Goal: Task Accomplishment & Management: Manage account settings

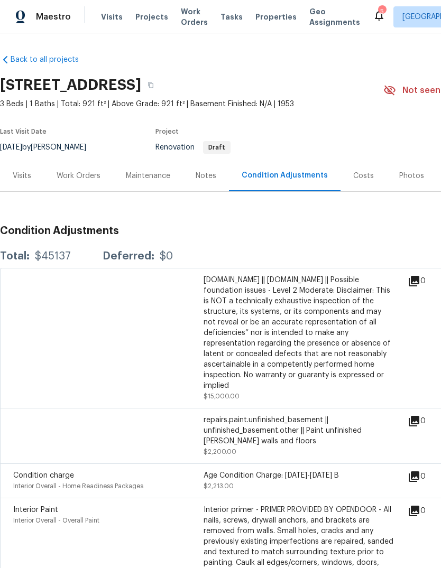
click at [255, 21] on span "Properties" at bounding box center [275, 17] width 41 height 11
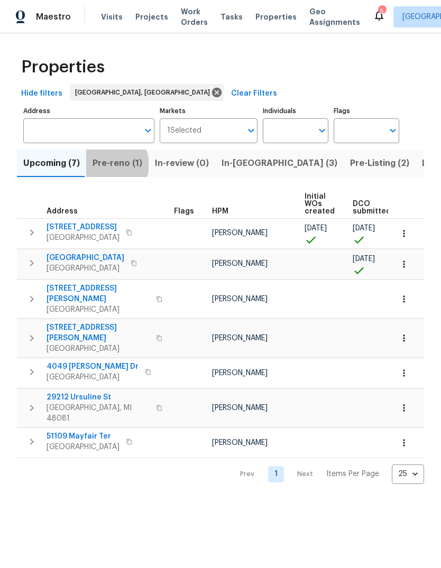
click at [108, 165] on span "Pre-reno (1)" at bounding box center [117, 163] width 50 height 15
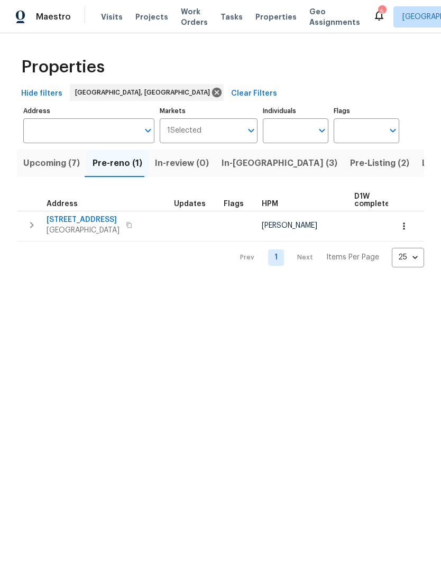
click at [227, 155] on button "In-reno (3)" at bounding box center [279, 163] width 128 height 27
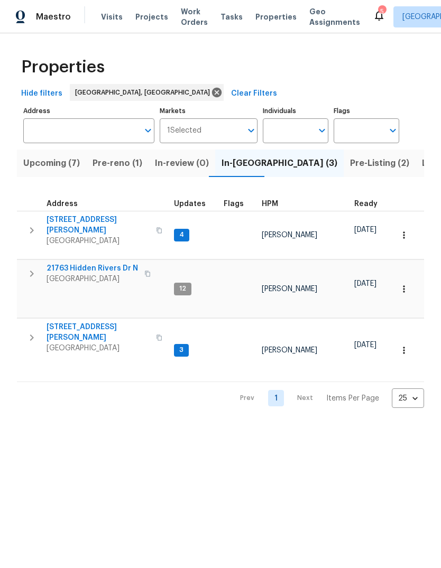
click at [112, 163] on span "Pre-reno (1)" at bounding box center [117, 163] width 50 height 15
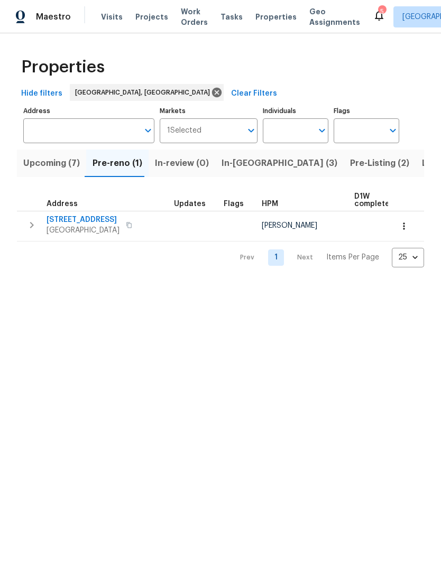
click at [55, 170] on span "Upcoming (7)" at bounding box center [51, 163] width 57 height 15
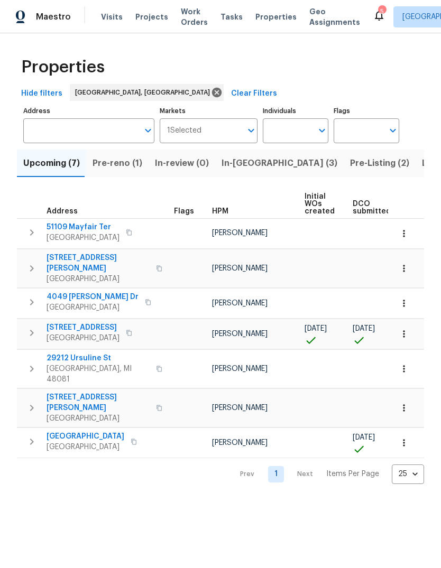
click at [123, 168] on span "Pre-reno (1)" at bounding box center [117, 163] width 50 height 15
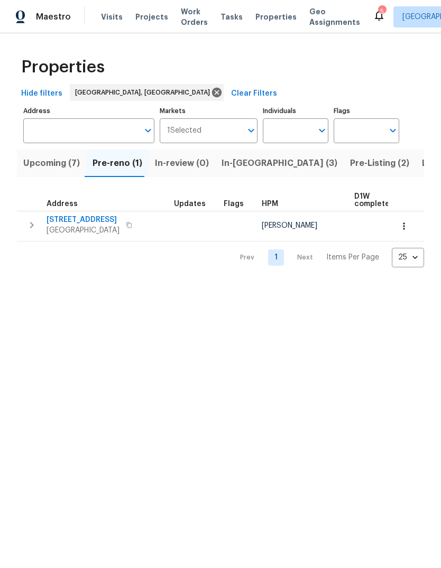
click at [230, 162] on span "In-reno (3)" at bounding box center [279, 163] width 116 height 15
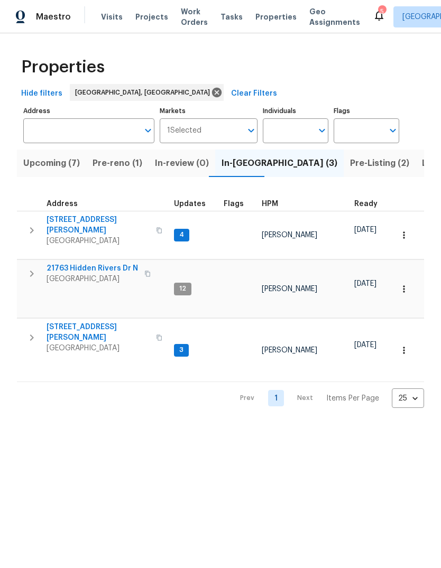
click at [110, 166] on span "Pre-reno (1)" at bounding box center [117, 163] width 50 height 15
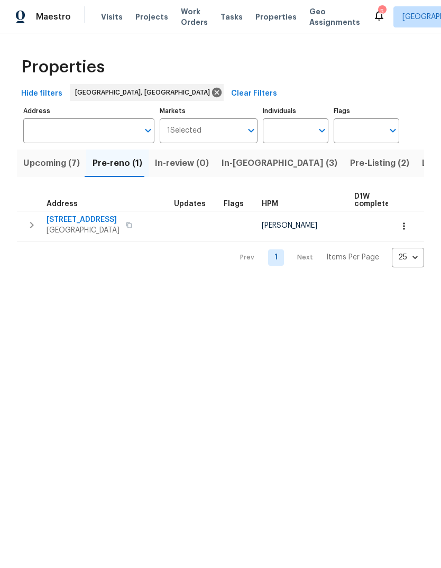
click at [230, 167] on span "In-reno (3)" at bounding box center [279, 163] width 116 height 15
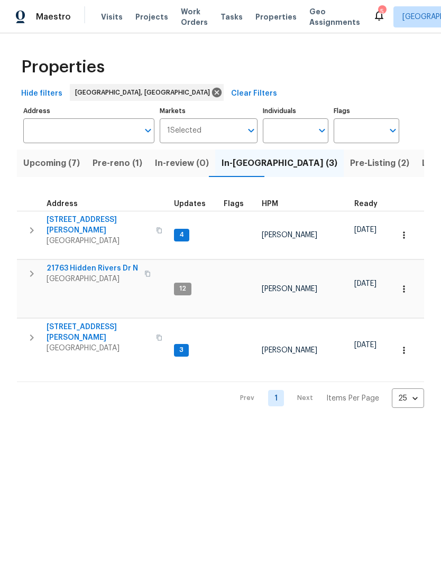
scroll to position [8, 0]
click at [69, 322] on span "4227 Coolidge Ave" at bounding box center [97, 332] width 103 height 21
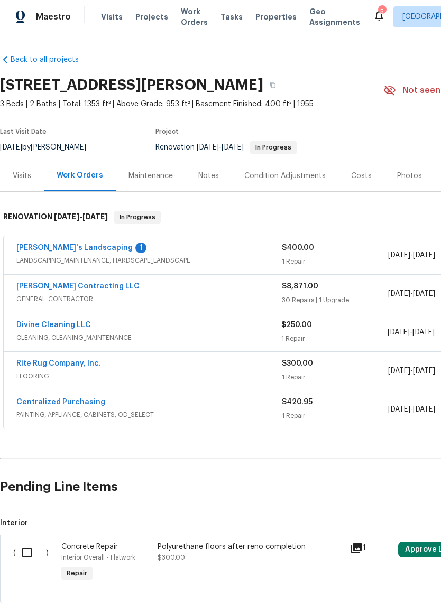
click at [205, 178] on div "Notes" at bounding box center [208, 176] width 21 height 11
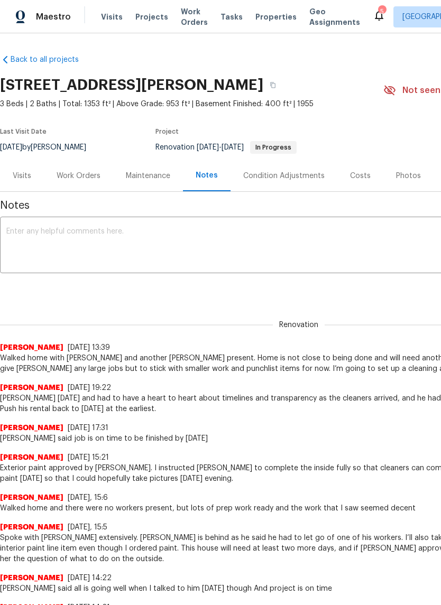
click at [70, 180] on div "Work Orders" at bounding box center [79, 176] width 44 height 11
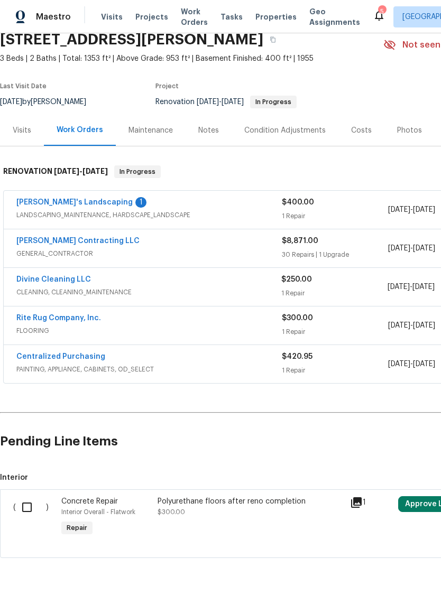
scroll to position [44, 0]
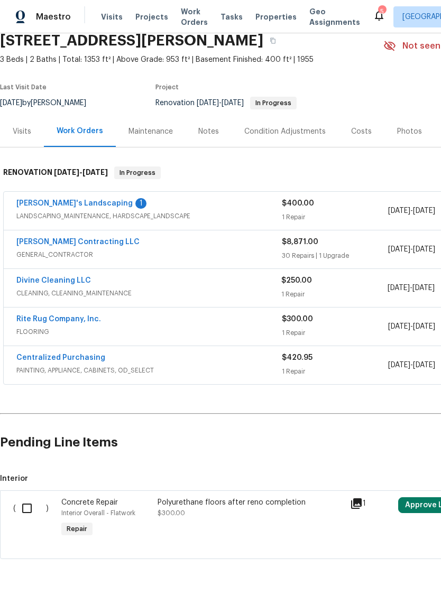
click at [53, 202] on link "Baraiac's Landscaping" at bounding box center [74, 203] width 116 height 7
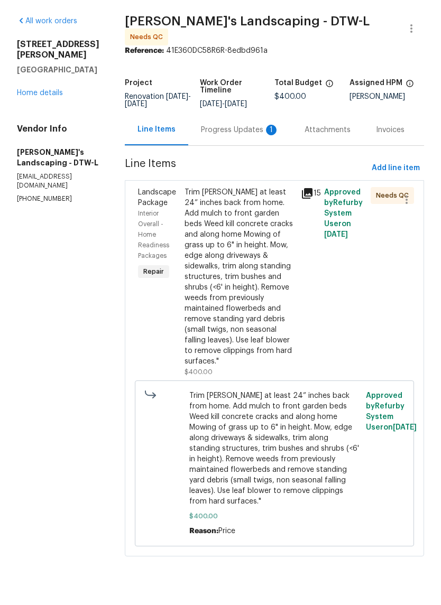
scroll to position [20, 0]
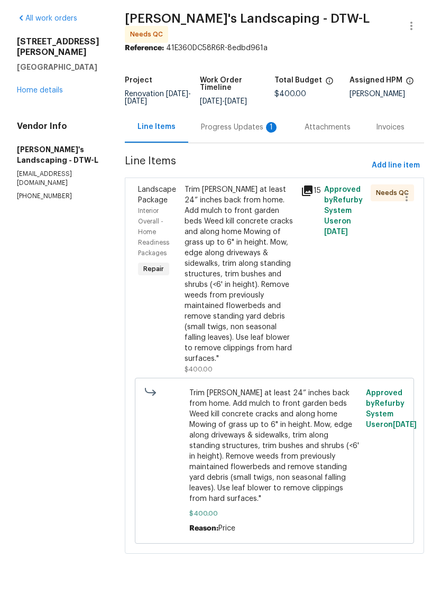
click at [213, 148] on div "Progress Updates 1" at bounding box center [240, 163] width 104 height 31
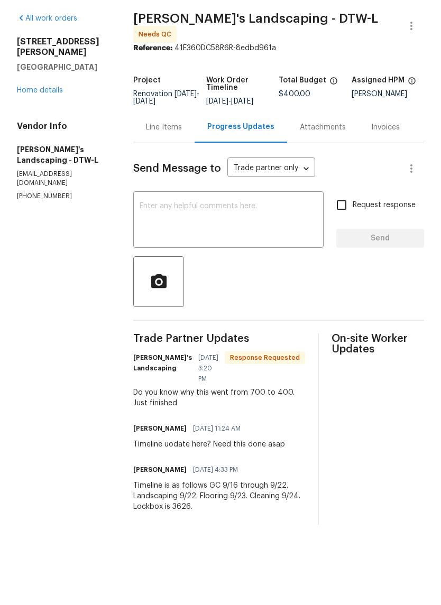
click at [174, 239] on textarea at bounding box center [228, 257] width 178 height 37
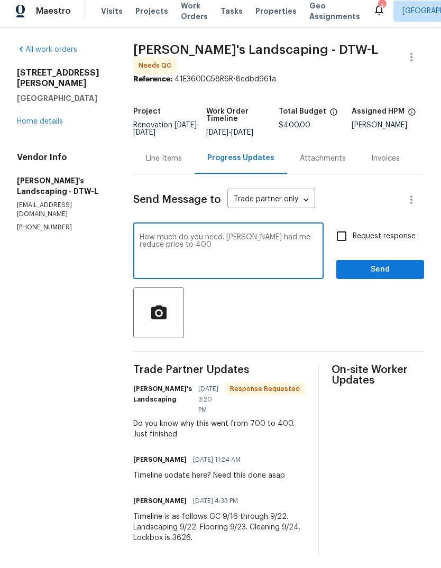
type textarea "How much do you need. Kim had me reduce price to 400"
click at [397, 276] on span "Send" at bounding box center [380, 275] width 71 height 13
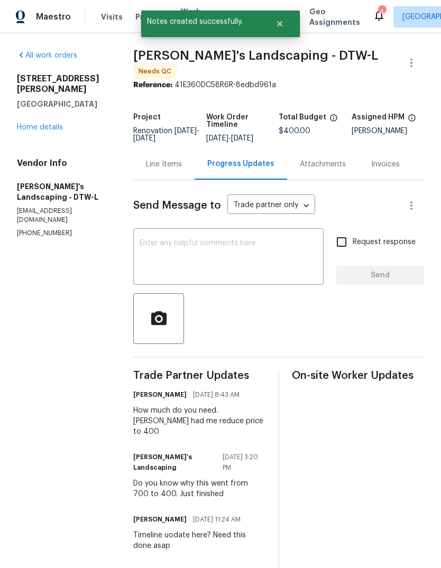
click at [165, 170] on div "Line Items" at bounding box center [164, 164] width 36 height 11
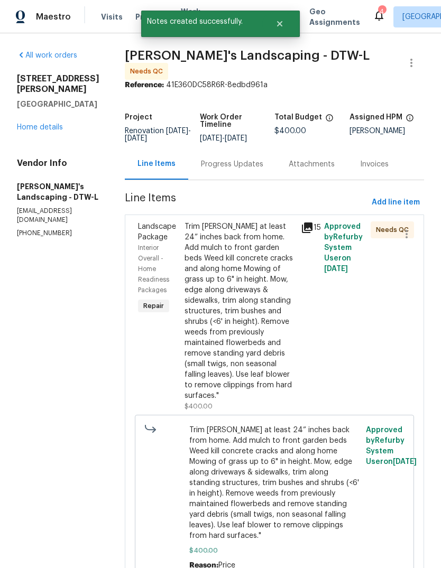
click at [310, 233] on icon at bounding box center [307, 227] width 11 height 11
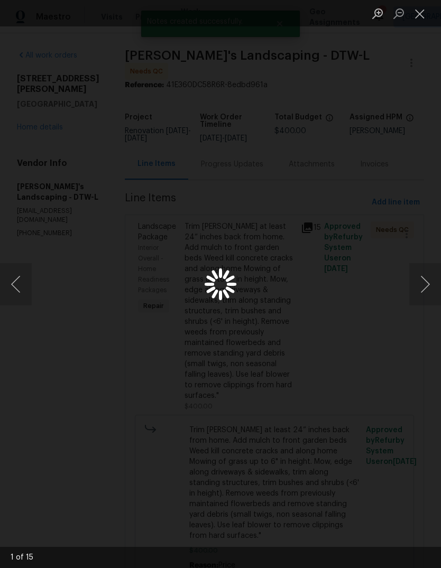
click at [434, 291] on button "Next image" at bounding box center [425, 284] width 32 height 42
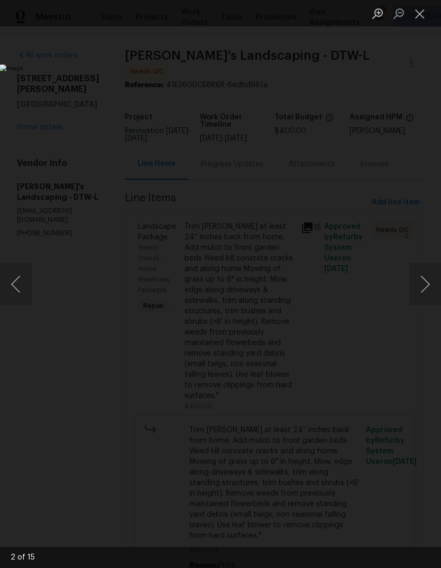
click at [427, 290] on button "Next image" at bounding box center [425, 284] width 32 height 42
click at [426, 294] on button "Next image" at bounding box center [425, 284] width 32 height 42
click at [422, 296] on button "Next image" at bounding box center [425, 284] width 32 height 42
click at [424, 296] on button "Next image" at bounding box center [425, 284] width 32 height 42
click at [423, 296] on button "Next image" at bounding box center [425, 284] width 32 height 42
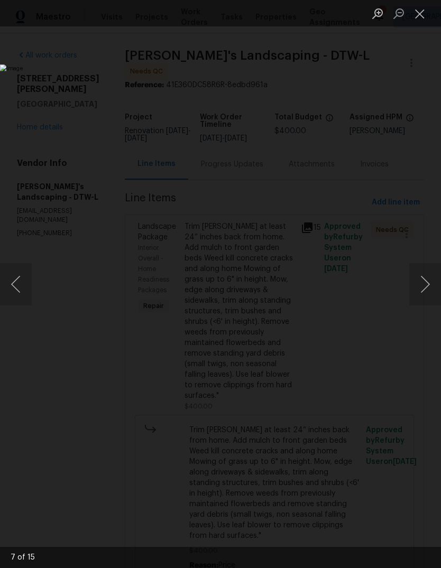
click at [424, 296] on button "Next image" at bounding box center [425, 284] width 32 height 42
click at [426, 295] on button "Next image" at bounding box center [425, 284] width 32 height 42
click at [425, 295] on button "Next image" at bounding box center [425, 284] width 32 height 42
click at [424, 296] on button "Next image" at bounding box center [425, 284] width 32 height 42
click at [428, 293] on button "Next image" at bounding box center [425, 284] width 32 height 42
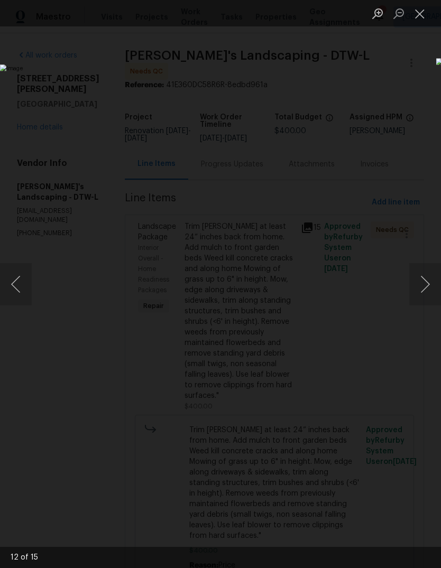
click at [423, 295] on button "Next image" at bounding box center [425, 284] width 32 height 42
click at [426, 293] on button "Next image" at bounding box center [425, 284] width 32 height 42
click at [424, 293] on button "Next image" at bounding box center [425, 284] width 32 height 42
click at [423, 294] on button "Next image" at bounding box center [425, 284] width 32 height 42
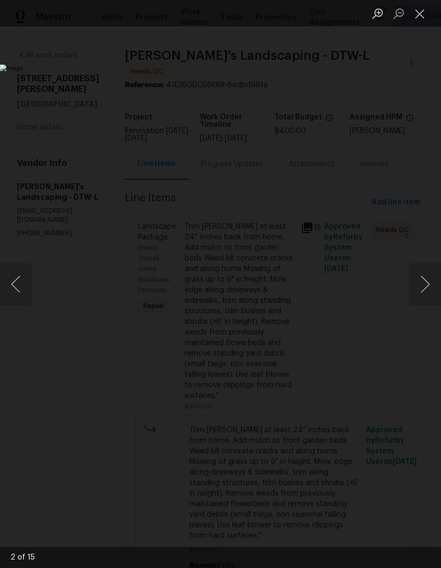
click at [424, 280] on button "Next image" at bounding box center [425, 284] width 32 height 42
click at [17, 283] on button "Previous image" at bounding box center [16, 284] width 32 height 42
click at [24, 304] on button "Previous image" at bounding box center [16, 284] width 32 height 42
click at [422, 290] on button "Next image" at bounding box center [425, 284] width 32 height 42
click at [27, 293] on button "Previous image" at bounding box center [16, 284] width 32 height 42
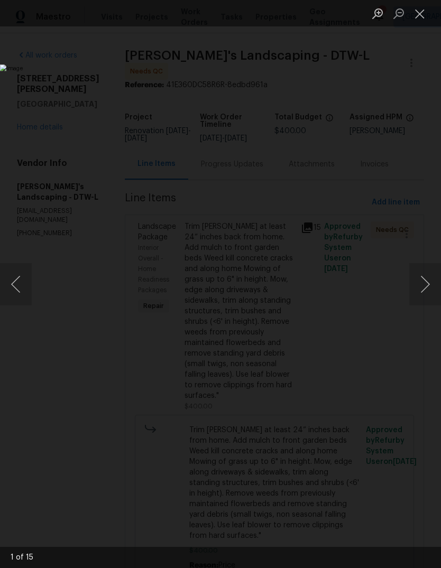
click at [422, 290] on button "Next image" at bounding box center [425, 284] width 32 height 42
click at [422, 291] on button "Next image" at bounding box center [425, 284] width 32 height 42
click at [423, 291] on button "Next image" at bounding box center [425, 284] width 32 height 42
click at [422, 290] on button "Next image" at bounding box center [425, 284] width 32 height 42
click at [26, 289] on button "Previous image" at bounding box center [16, 284] width 32 height 42
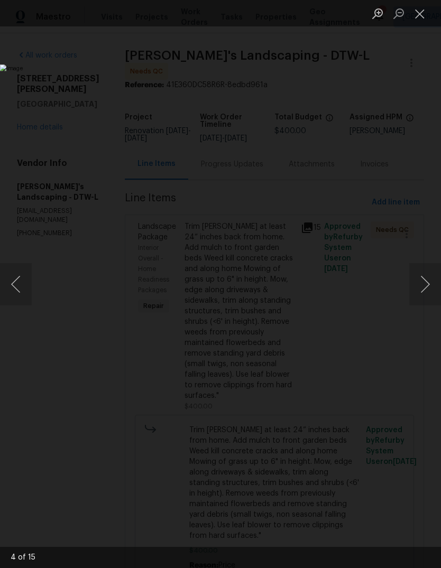
click at [26, 289] on button "Previous image" at bounding box center [16, 284] width 32 height 42
click at [30, 292] on button "Previous image" at bounding box center [16, 284] width 32 height 42
click at [417, 294] on button "Next image" at bounding box center [425, 284] width 32 height 42
click at [415, 295] on button "Next image" at bounding box center [425, 284] width 32 height 42
click at [413, 23] on button "Close lightbox" at bounding box center [419, 13] width 21 height 18
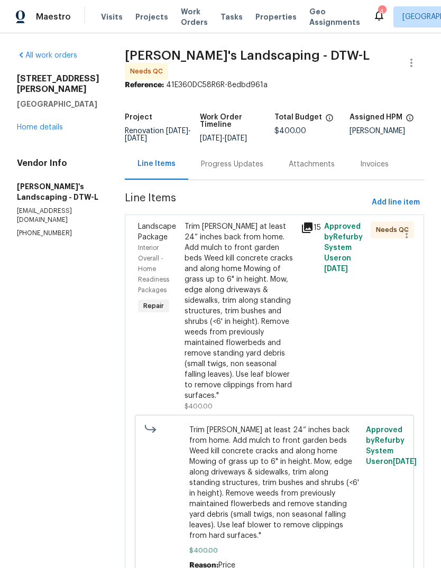
click at [37, 126] on div "All work orders 4227 Coolidge Ave Lincoln Park, MI 48146 Home details Vendor In…" at bounding box center [58, 144] width 82 height 188
click at [36, 124] on link "Home details" at bounding box center [40, 127] width 46 height 7
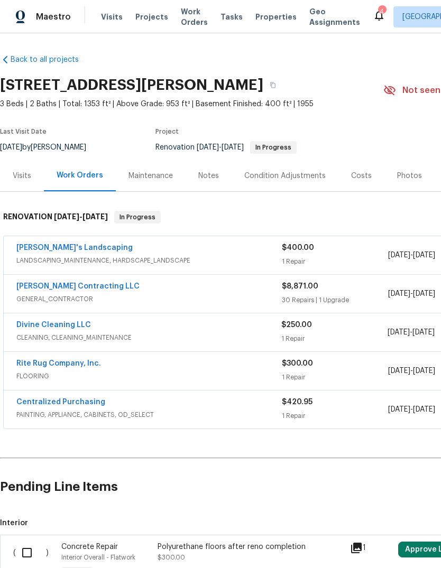
click at [46, 288] on link "Solano Contracting LLC" at bounding box center [77, 286] width 123 height 7
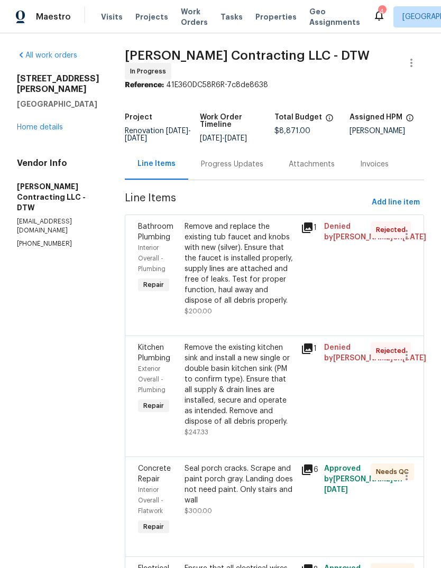
click at [29, 124] on link "Home details" at bounding box center [40, 127] width 46 height 7
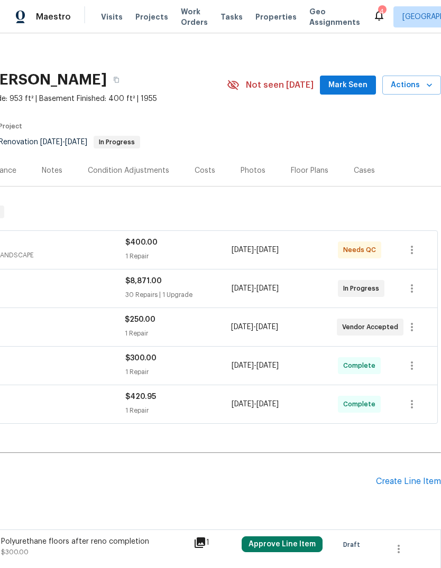
scroll to position [5, 156]
click at [360, 86] on span "Mark Seen" at bounding box center [347, 85] width 39 height 13
click at [375, 19] on icon at bounding box center [379, 16] width 8 height 11
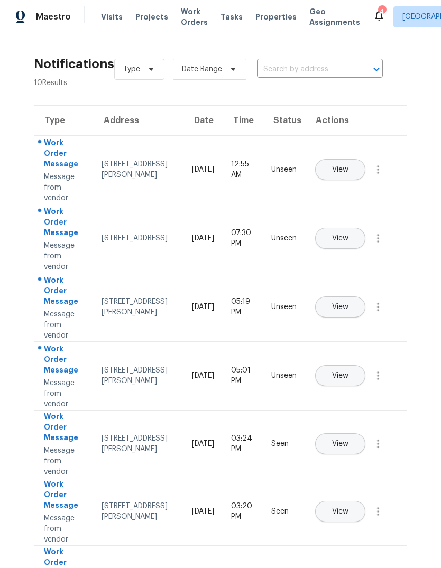
click at [348, 235] on span "View" at bounding box center [340, 239] width 16 height 8
click at [348, 166] on span "View" at bounding box center [340, 170] width 16 height 8
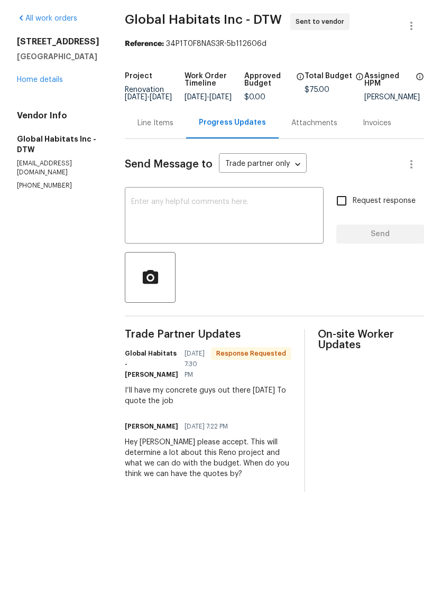
click at [136, 144] on div "Line Items" at bounding box center [155, 159] width 61 height 31
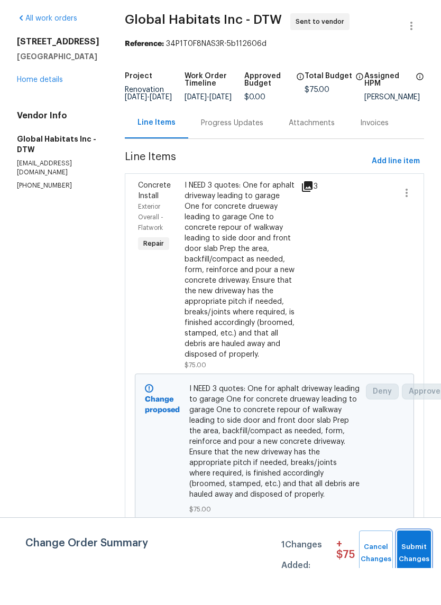
click at [410, 578] on span "Submit Changes" at bounding box center [413, 590] width 23 height 24
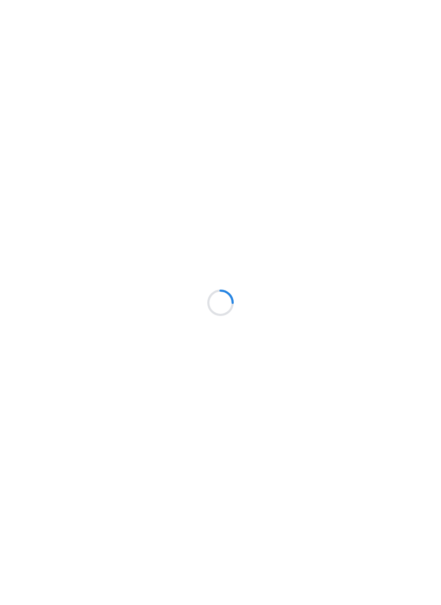
scroll to position [37, 0]
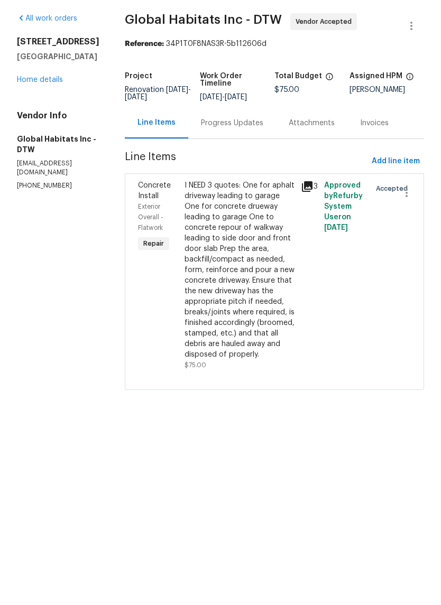
click at [201, 155] on div "Progress Updates" at bounding box center [232, 160] width 62 height 11
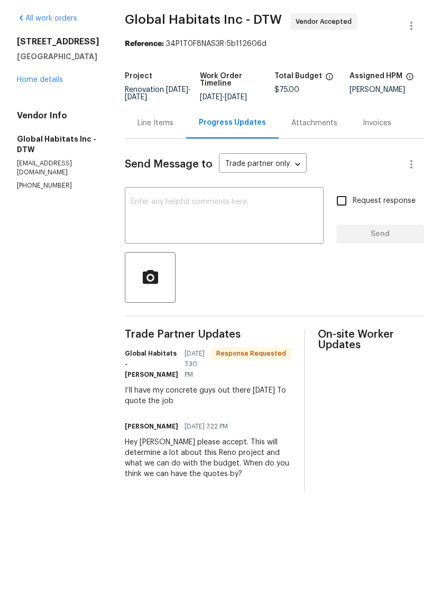
click at [54, 113] on link "Home details" at bounding box center [40, 116] width 46 height 7
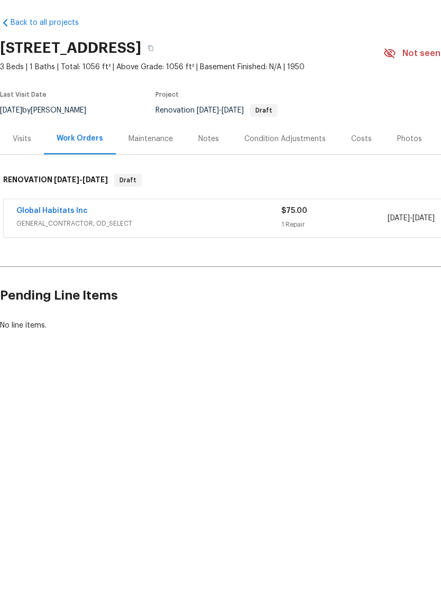
click at [200, 171] on div "Notes" at bounding box center [208, 176] width 21 height 11
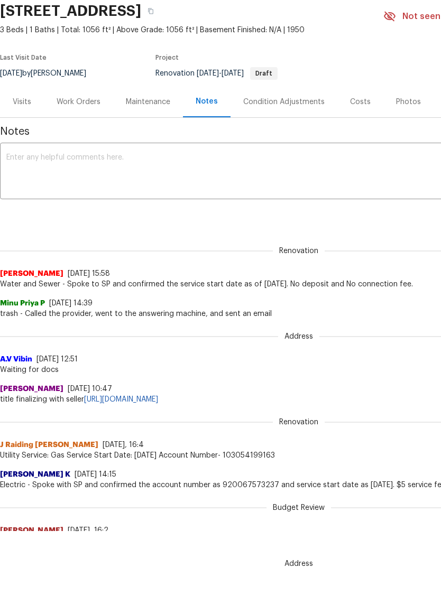
click at [67, 145] on div "Work Orders" at bounding box center [78, 138] width 69 height 31
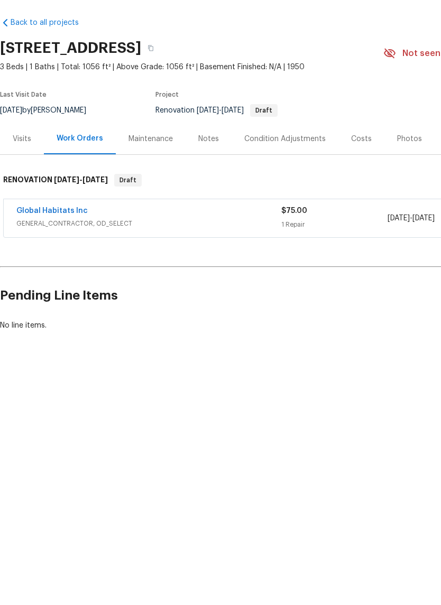
click at [31, 244] on link "Global Habitats Inc" at bounding box center [51, 247] width 71 height 7
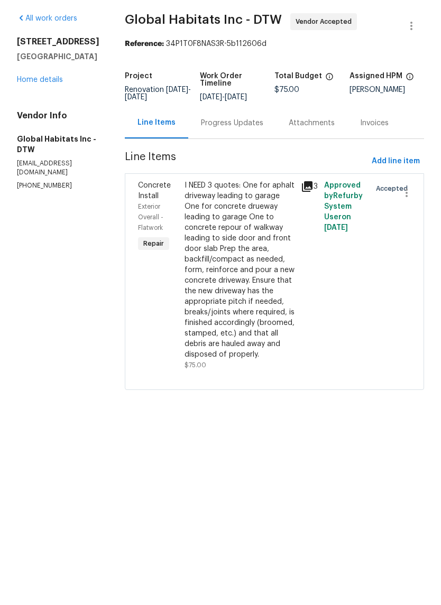
click at [200, 144] on div "Progress Updates" at bounding box center [232, 159] width 88 height 31
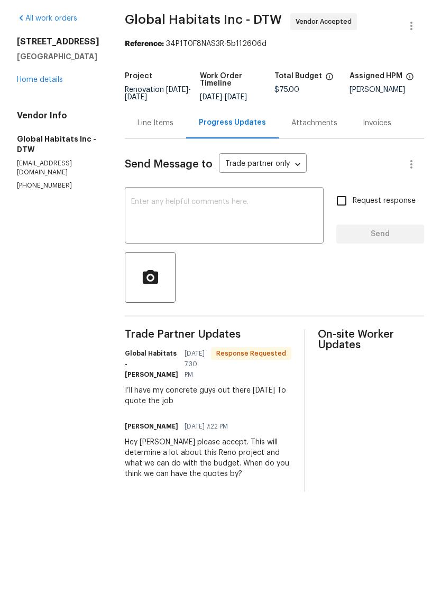
click at [164, 235] on textarea at bounding box center [224, 253] width 186 height 37
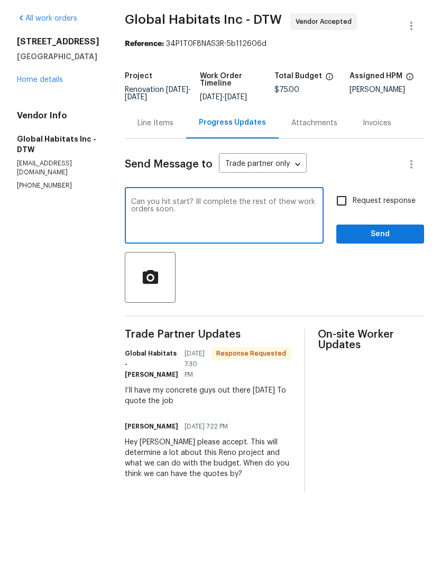
type textarea "Can you hit start? Ill complete the rest of thew work orders soon."
click at [395, 265] on span "Send" at bounding box center [380, 271] width 71 height 13
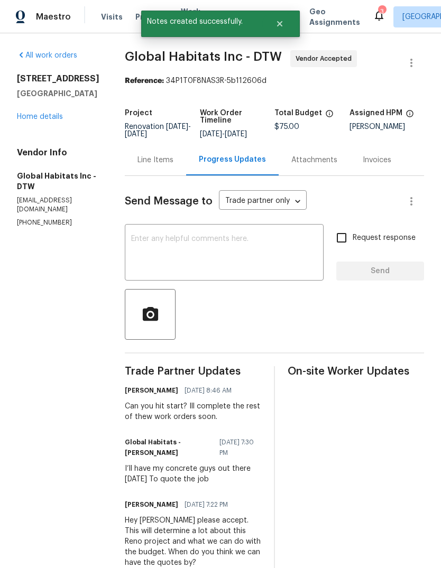
click at [39, 120] on link "Home details" at bounding box center [40, 116] width 46 height 7
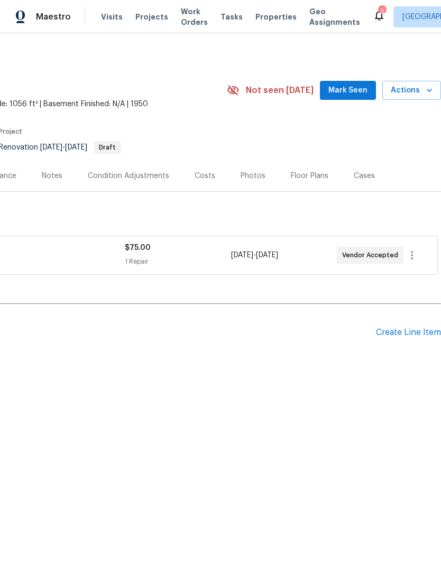
scroll to position [0, 156]
click at [361, 91] on span "Mark Seen" at bounding box center [347, 90] width 39 height 13
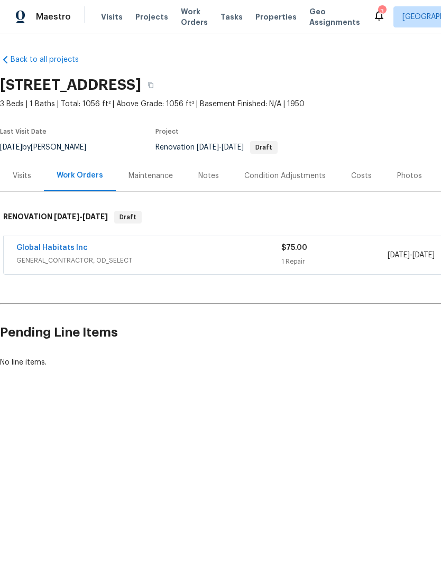
scroll to position [0, 0]
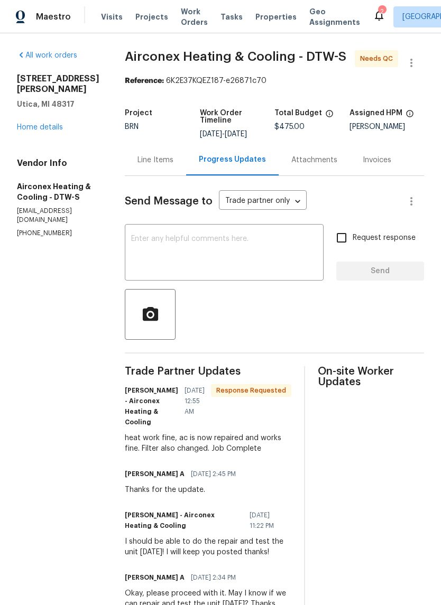
click at [272, 5] on div "Maestro Visits Projects Work Orders Tasks Properties Geo Assignments 2 Detroit,…" at bounding box center [220, 16] width 441 height 33
click at [263, 17] on span "Properties" at bounding box center [275, 17] width 41 height 11
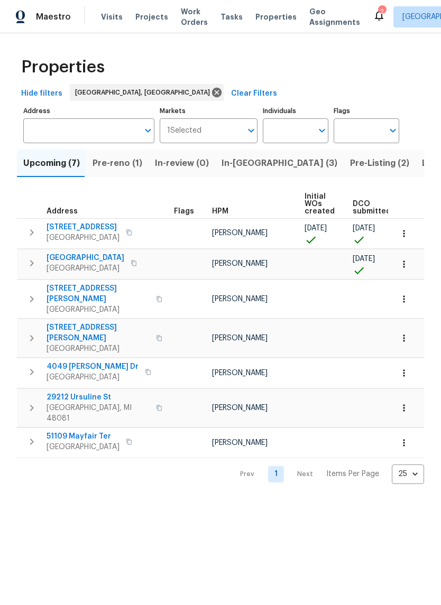
click at [375, 18] on icon at bounding box center [379, 16] width 8 height 11
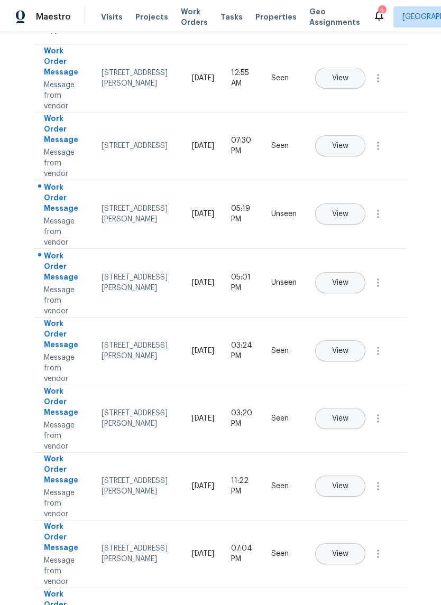
scroll to position [90, 0]
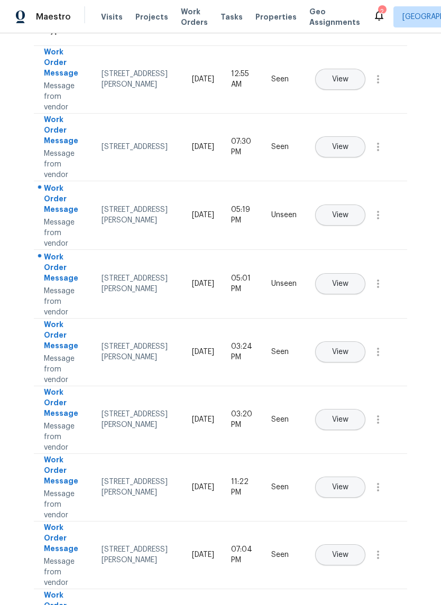
click at [365, 207] on button "View" at bounding box center [340, 214] width 50 height 21
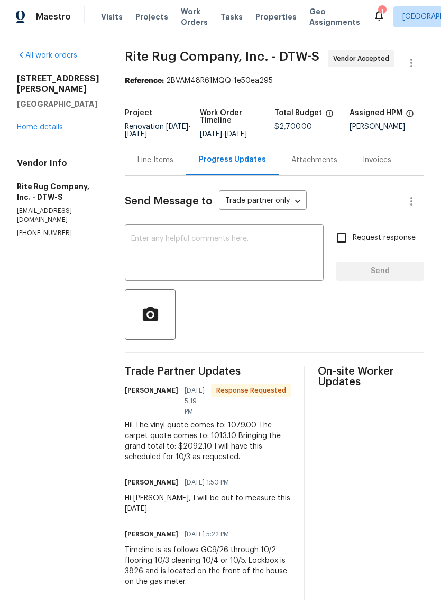
scroll to position [11, 0]
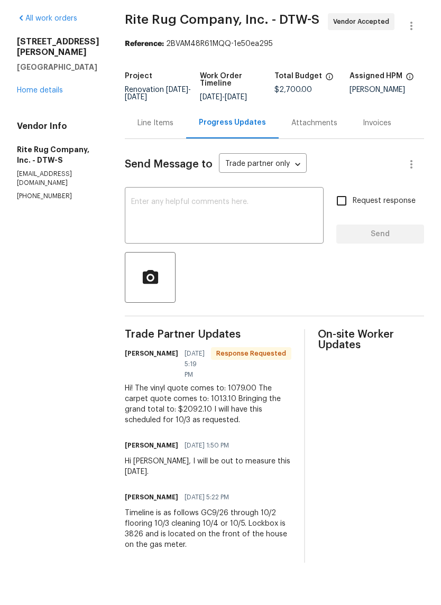
click at [165, 144] on div "Line Items" at bounding box center [155, 159] width 61 height 31
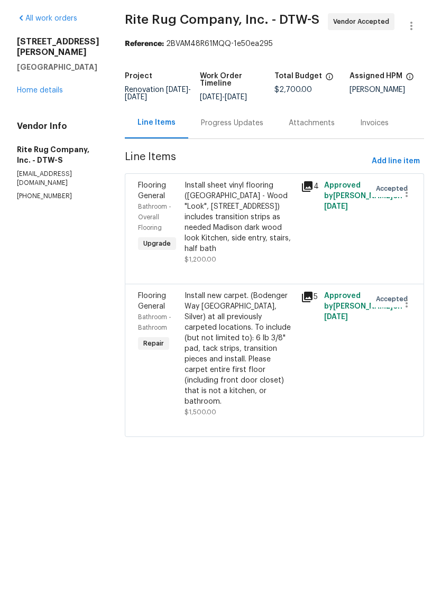
click at [54, 124] on link "Home details" at bounding box center [40, 127] width 46 height 7
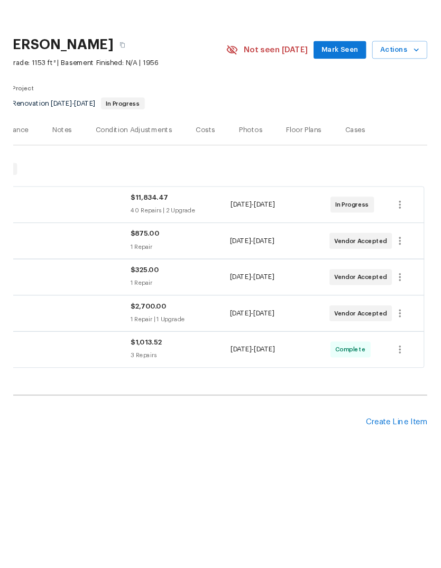
scroll to position [0, 156]
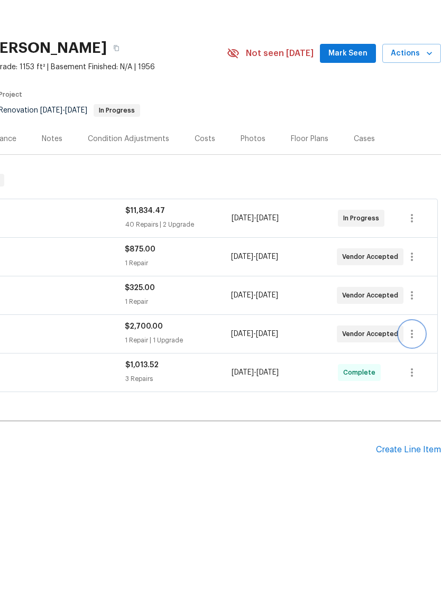
click at [410, 365] on icon "button" at bounding box center [411, 371] width 13 height 13
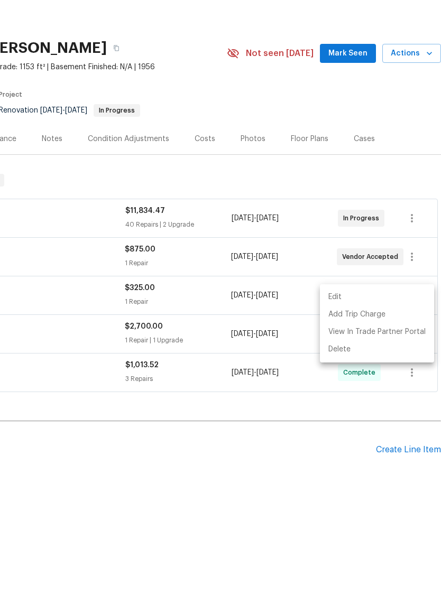
click at [383, 325] on li "Edit" at bounding box center [377, 333] width 114 height 17
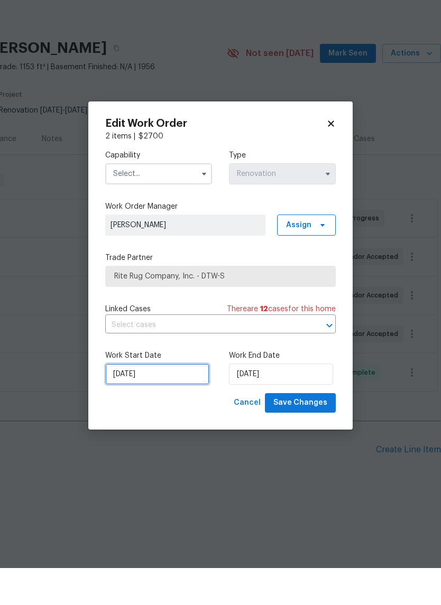
click at [187, 401] on input "10/3/2025" at bounding box center [157, 411] width 104 height 21
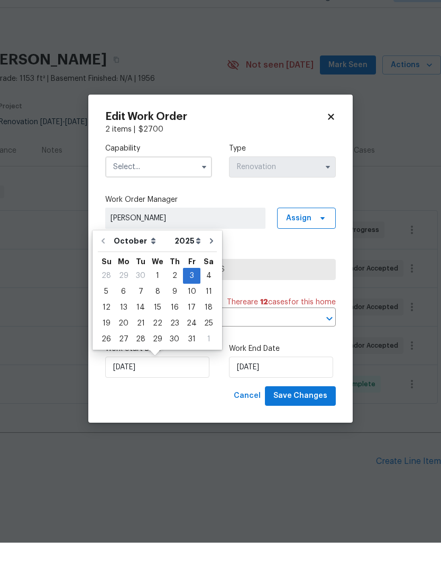
click at [338, 120] on div "Edit Work Order 2 items | $ 2700 Capability Type Renovation Work Order Manager …" at bounding box center [220, 284] width 264 height 328
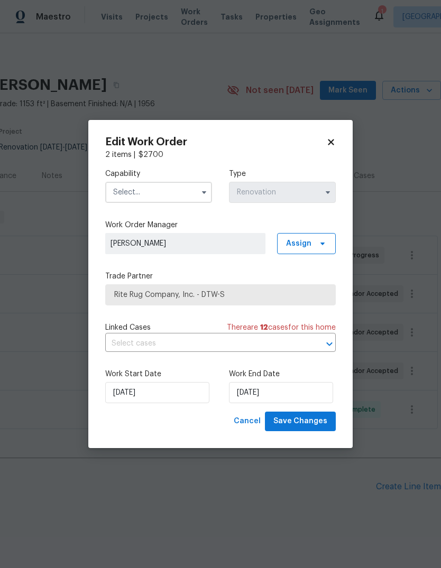
click at [335, 139] on icon at bounding box center [331, 142] width 10 height 10
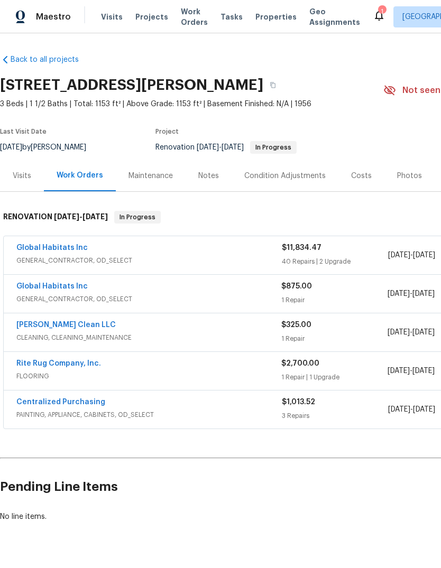
scroll to position [0, 0]
click at [91, 360] on link "Rite Rug Company, Inc." at bounding box center [58, 363] width 85 height 7
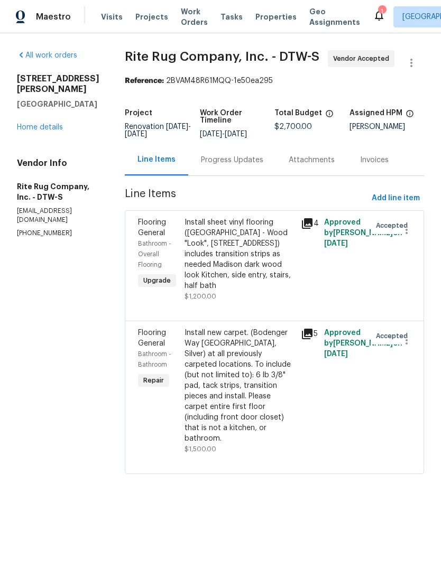
click at [243, 165] on div "Progress Updates" at bounding box center [232, 160] width 62 height 11
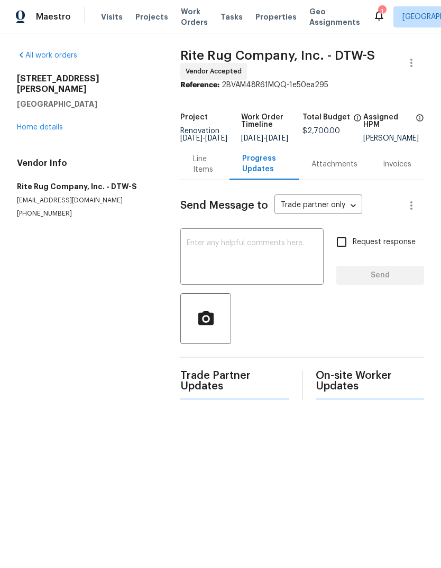
click at [237, 259] on textarea at bounding box center [252, 257] width 131 height 37
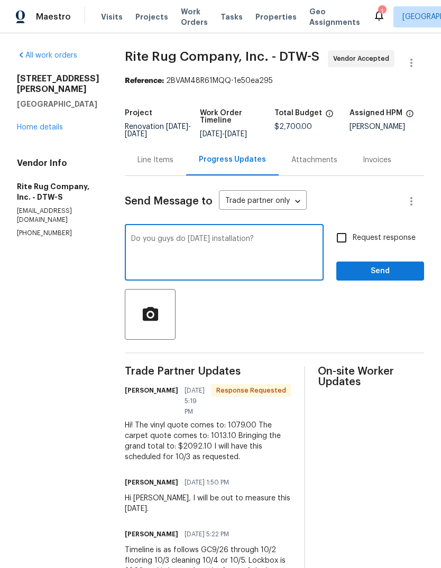
type textarea "Do you guys do Saturday installation?"
click at [392, 277] on span "Send" at bounding box center [380, 271] width 71 height 13
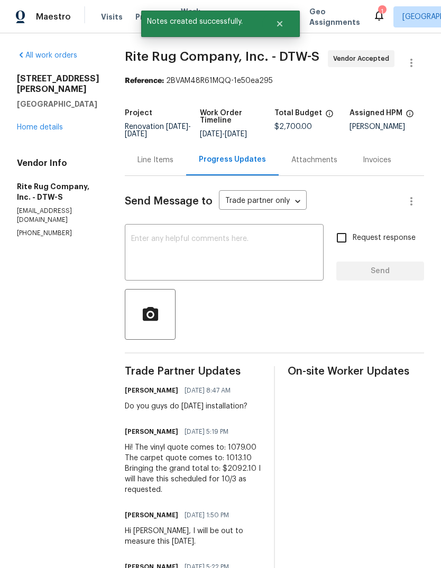
click at [37, 124] on link "Home details" at bounding box center [40, 127] width 46 height 7
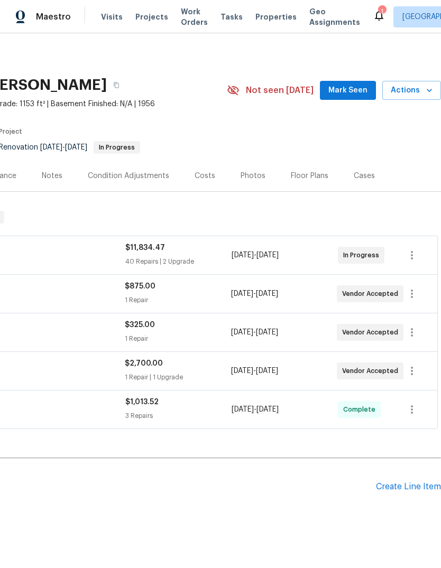
scroll to position [0, 156]
click at [378, 15] on div "1" at bounding box center [381, 11] width 7 height 11
click at [373, 15] on icon at bounding box center [379, 15] width 13 height 13
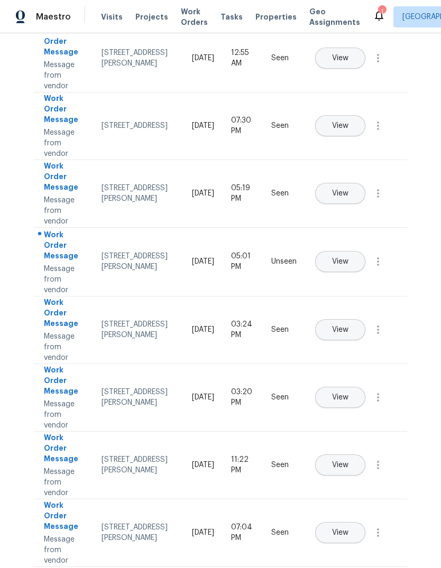
scroll to position [114, 0]
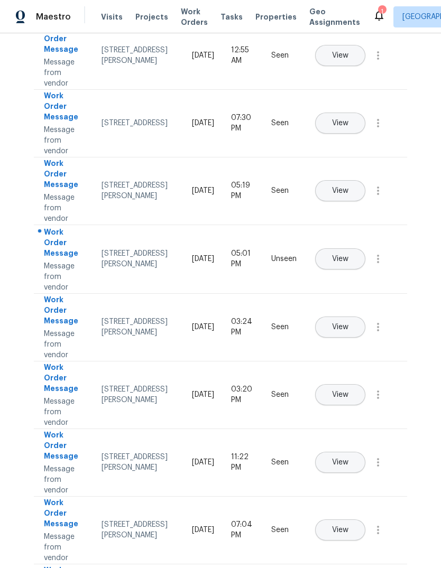
click at [348, 255] on span "View" at bounding box center [340, 259] width 16 height 8
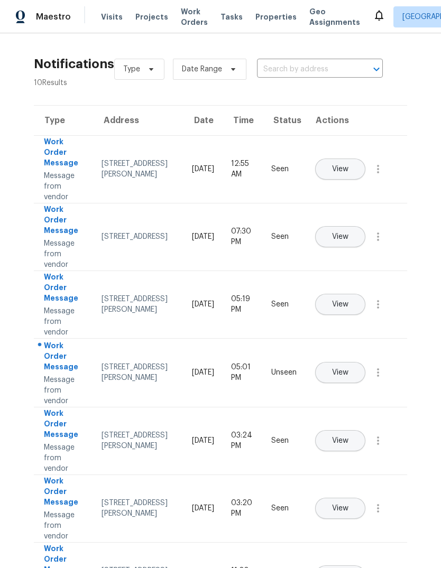
scroll to position [0, 0]
click at [263, 12] on span "Properties" at bounding box center [275, 17] width 41 height 11
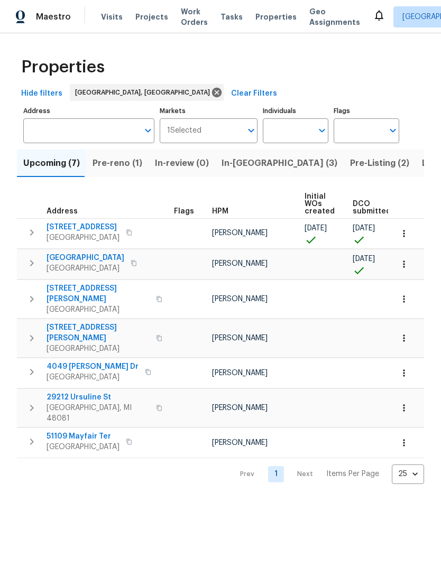
click at [239, 160] on span "In-reno (3)" at bounding box center [279, 163] width 116 height 15
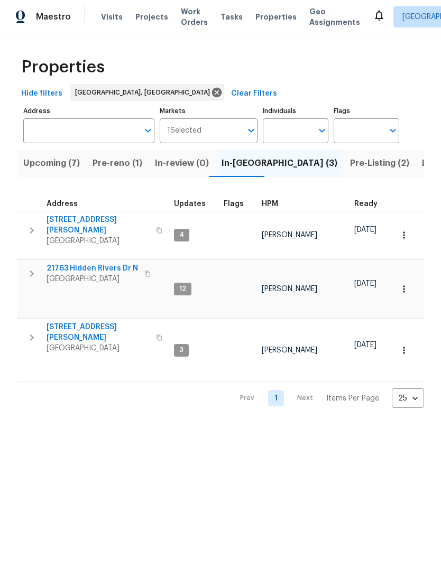
click at [350, 164] on span "Pre-Listing (2)" at bounding box center [379, 163] width 59 height 15
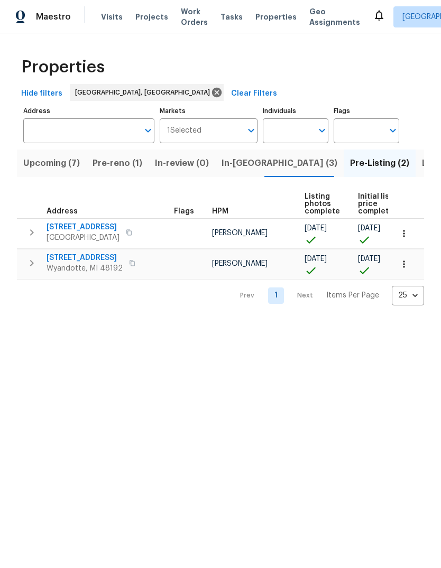
click at [89, 229] on span "14164 Bainbridge St" at bounding box center [82, 227] width 73 height 11
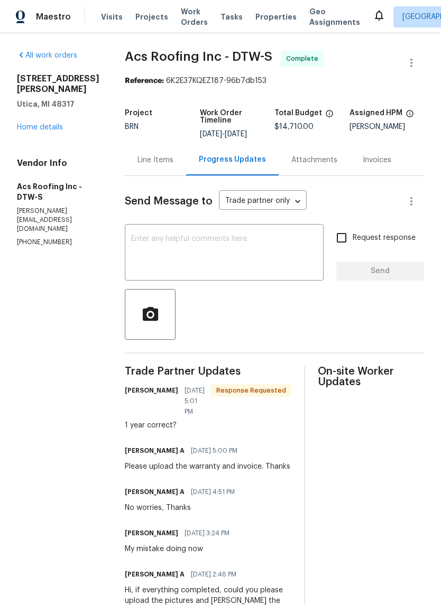
scroll to position [-1, 0]
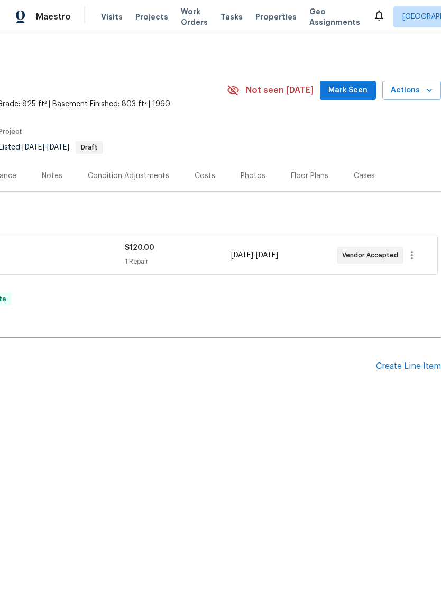
scroll to position [0, 156]
click at [249, 180] on div "Photos" at bounding box center [252, 176] width 25 height 11
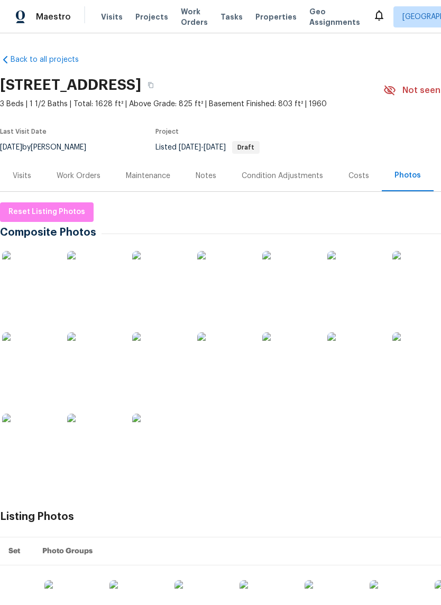
click at [162, 436] on img at bounding box center [158, 440] width 53 height 53
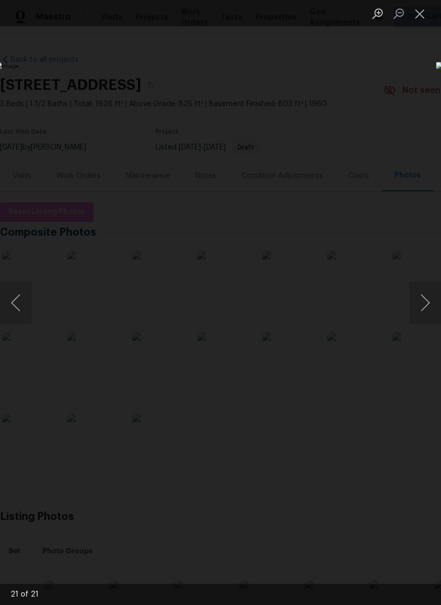
click at [29, 321] on button "Previous image" at bounding box center [16, 303] width 32 height 42
